Goal: Information Seeking & Learning: Understand process/instructions

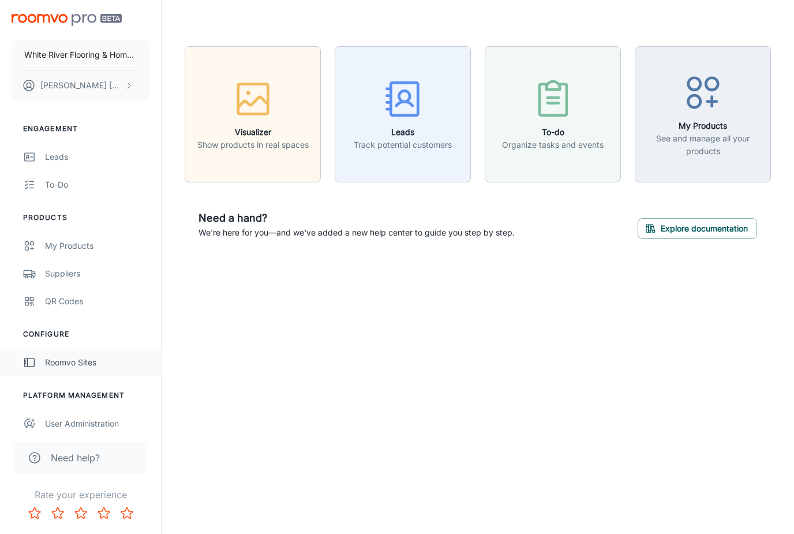
click at [68, 363] on div "Roomvo Sites" at bounding box center [97, 362] width 104 height 13
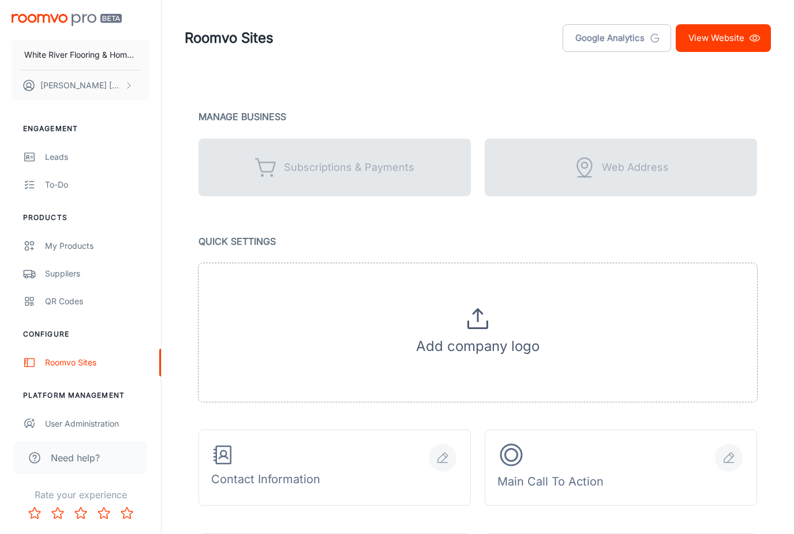
click at [63, 18] on img at bounding box center [67, 20] width 110 height 12
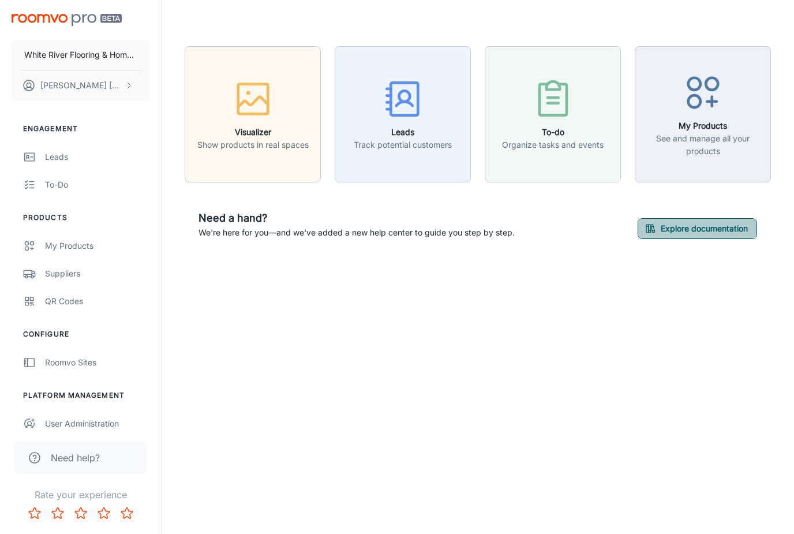
click at [677, 228] on button "Explore documentation" at bounding box center [696, 228] width 119 height 21
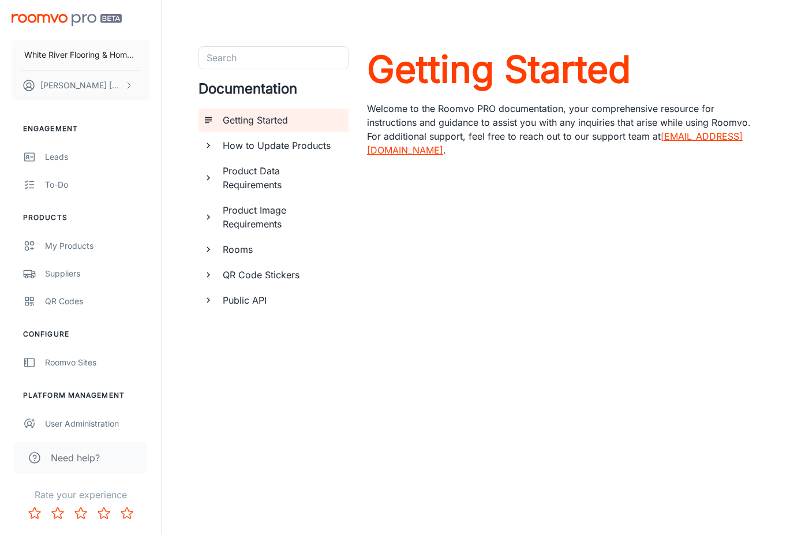
click at [283, 147] on h6 "How to Update Products" at bounding box center [281, 145] width 117 height 14
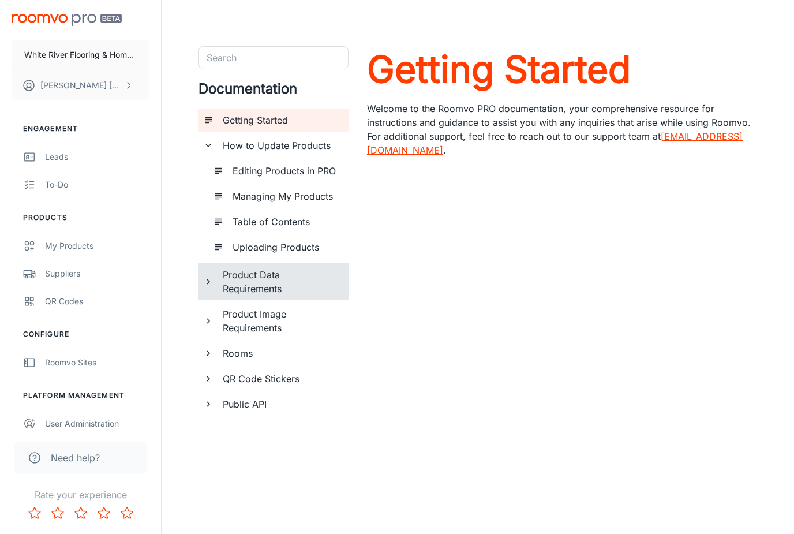
click at [259, 284] on h6 "Product Data Requirements" at bounding box center [281, 282] width 117 height 28
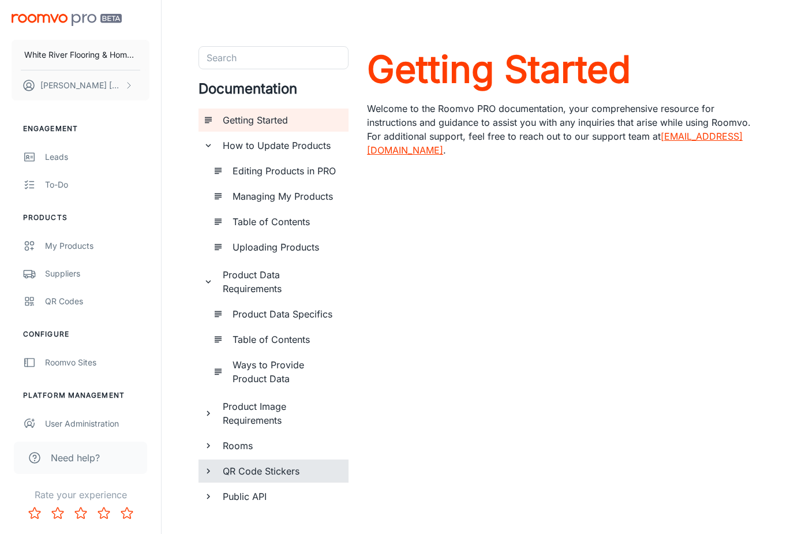
click at [247, 473] on h6 "QR Code Stickers" at bounding box center [281, 471] width 117 height 14
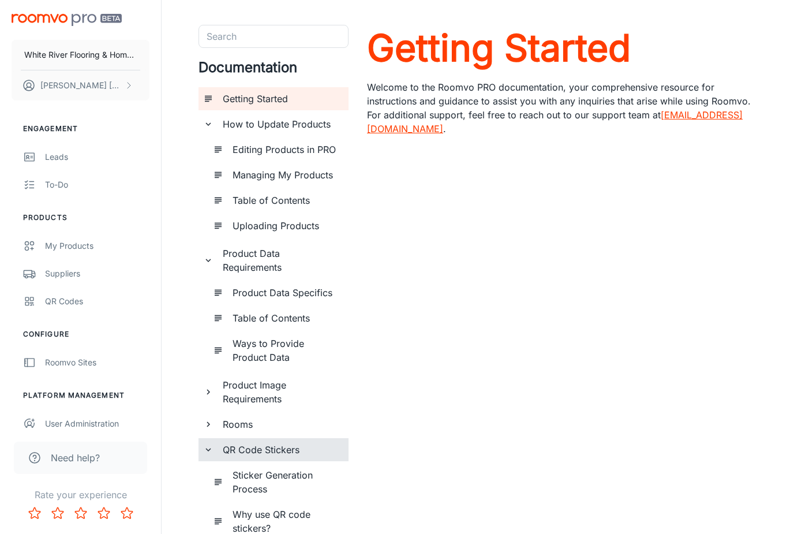
scroll to position [66, 0]
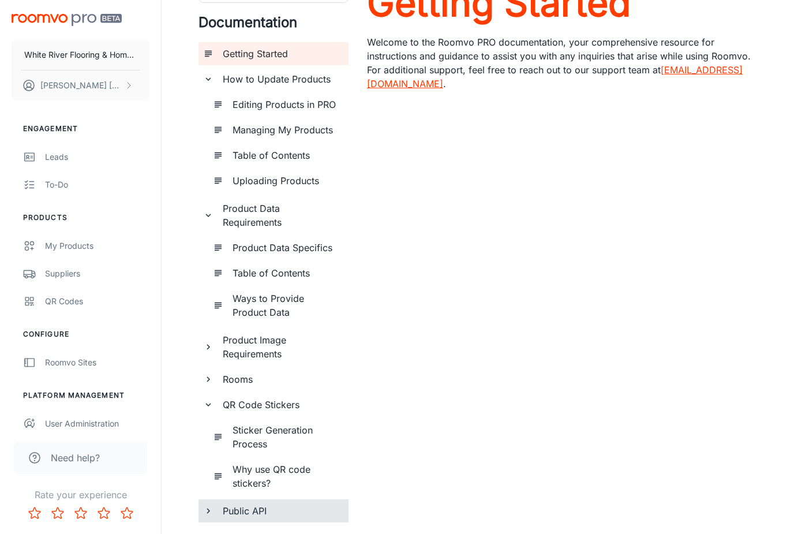
click at [247, 510] on h6 "Public API" at bounding box center [281, 511] width 117 height 14
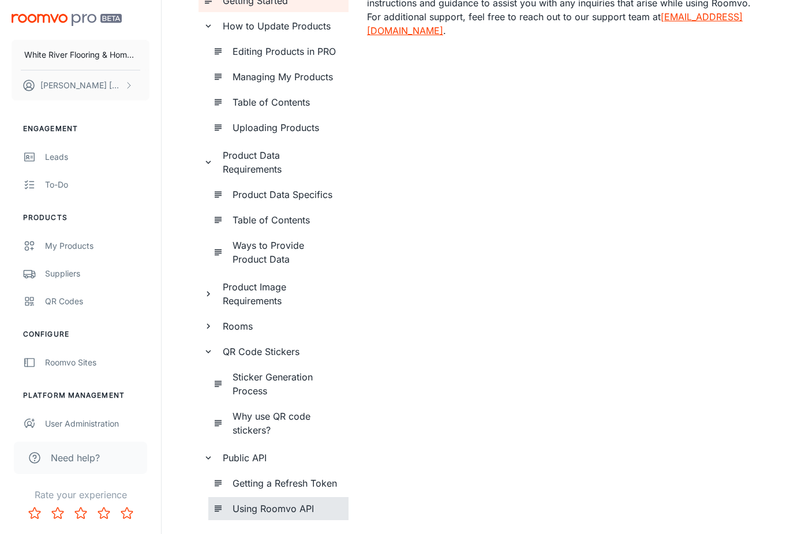
click at [265, 508] on h6 "Using Roomvo API" at bounding box center [285, 508] width 107 height 14
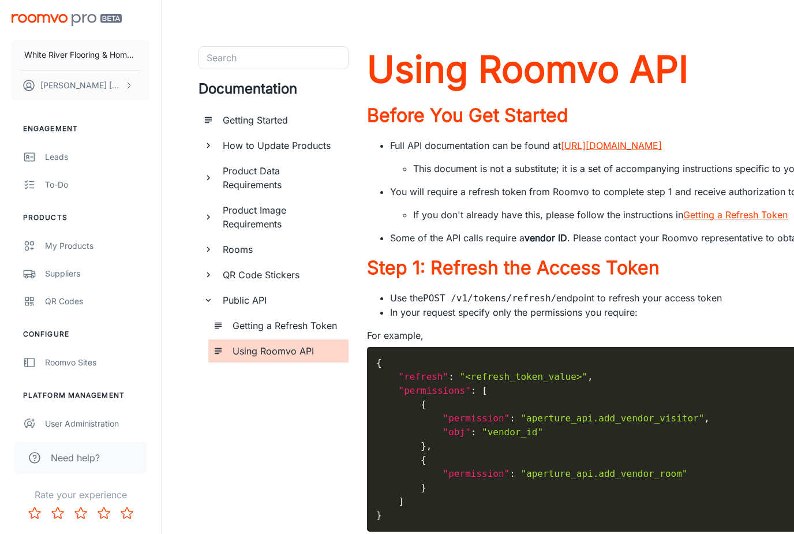
click at [70, 23] on img at bounding box center [67, 20] width 110 height 12
